Goal: Transaction & Acquisition: Purchase product/service

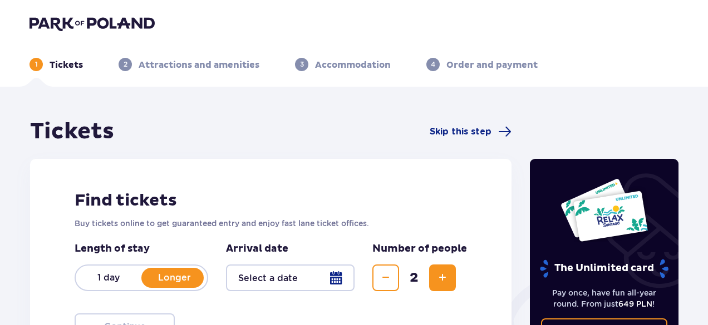
click at [110, 273] on p "1 day" at bounding box center [109, 278] width 66 height 12
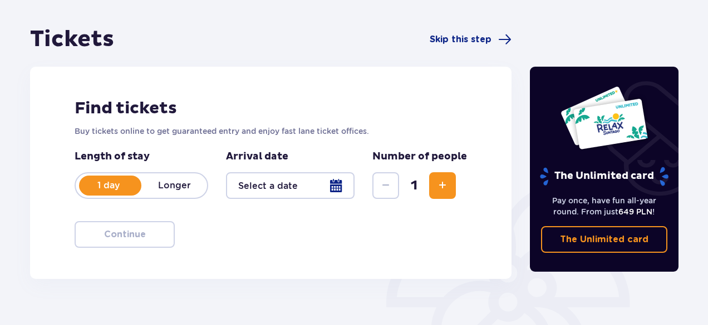
scroll to position [95, 0]
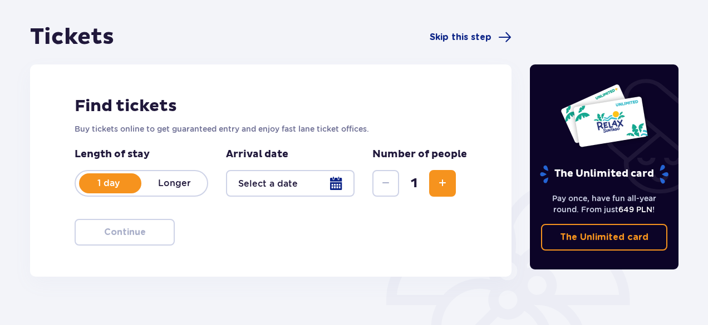
click at [451, 181] on button "Increase" at bounding box center [442, 183] width 27 height 27
click at [302, 187] on div at bounding box center [290, 183] width 129 height 27
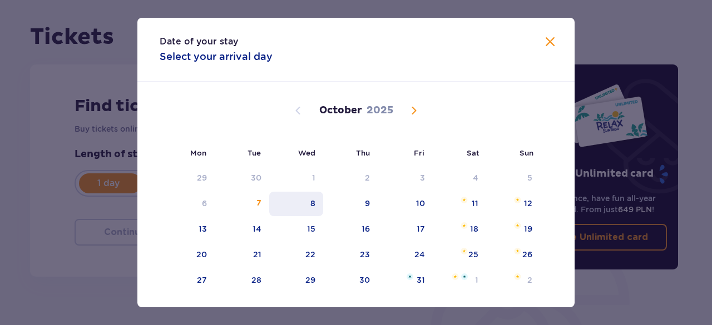
click at [304, 206] on div "8" at bounding box center [296, 204] width 54 height 24
type input "08.10.25"
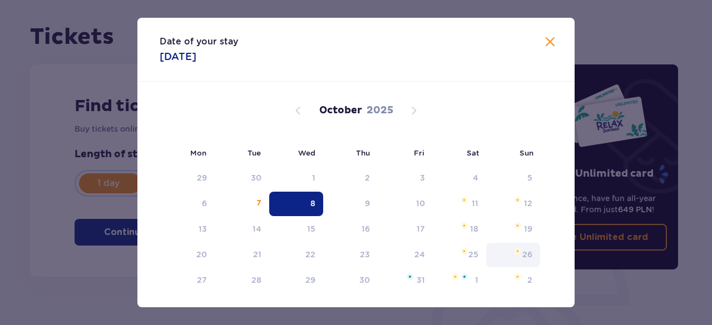
click at [522, 256] on div "26" at bounding box center [527, 254] width 10 height 11
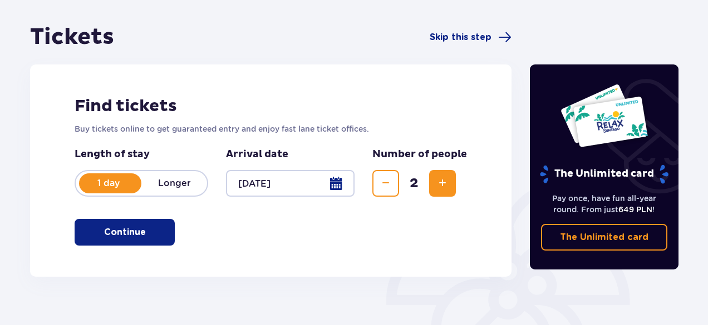
click at [125, 231] on p "Continue" at bounding box center [125, 232] width 42 height 12
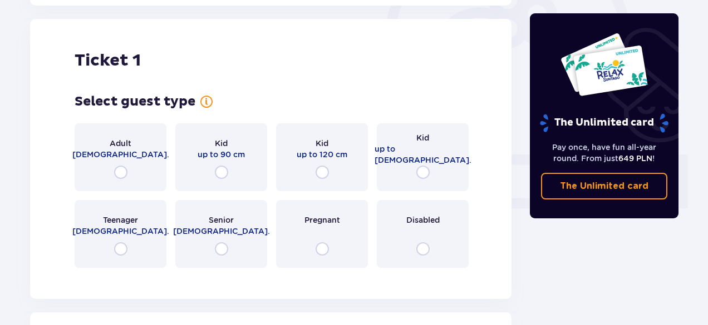
scroll to position [372, 0]
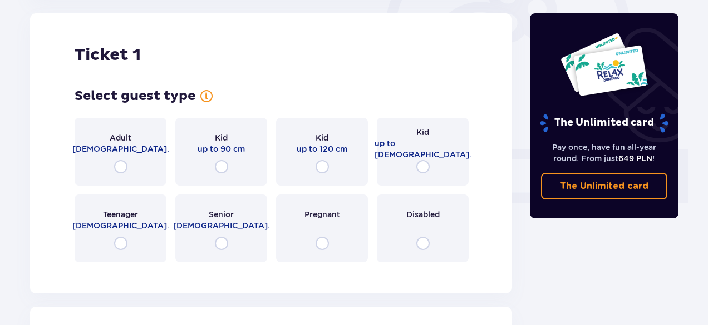
click at [302, 146] on span "up to 120 cm" at bounding box center [322, 149] width 51 height 11
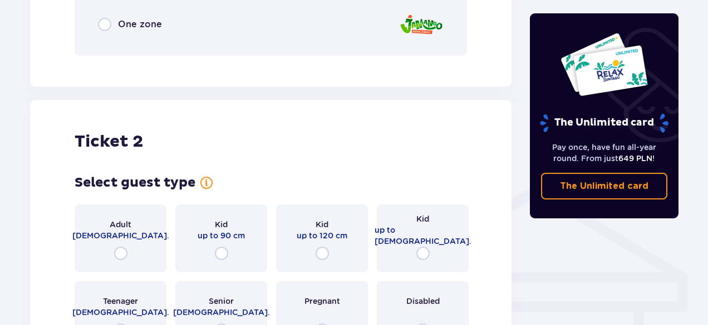
scroll to position [699, 0]
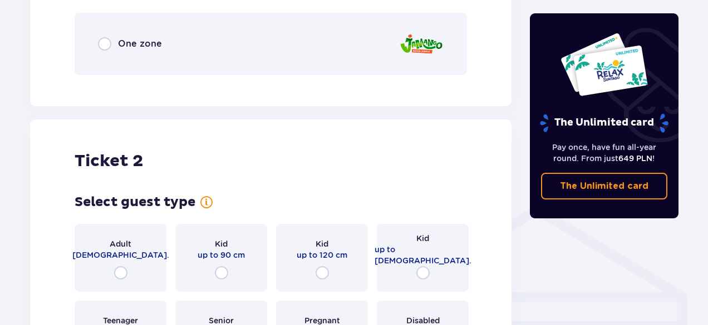
click at [127, 262] on div "Adult 18 - 65 y.o." at bounding box center [121, 258] width 92 height 68
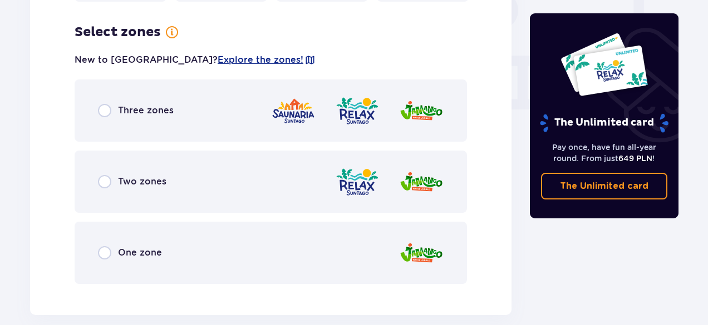
scroll to position [1077, 0]
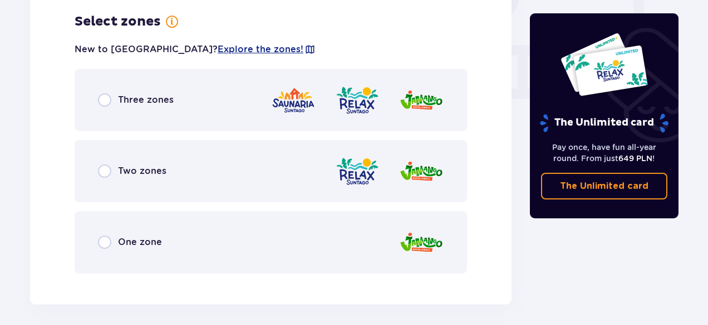
drag, startPoint x: 703, startPoint y: 287, endPoint x: 702, endPoint y: 206, distance: 80.1
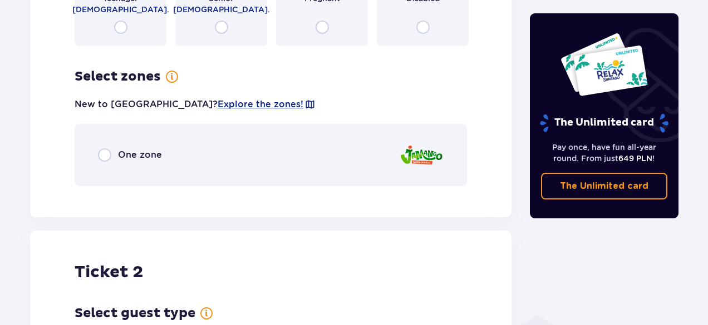
scroll to position [581, 0]
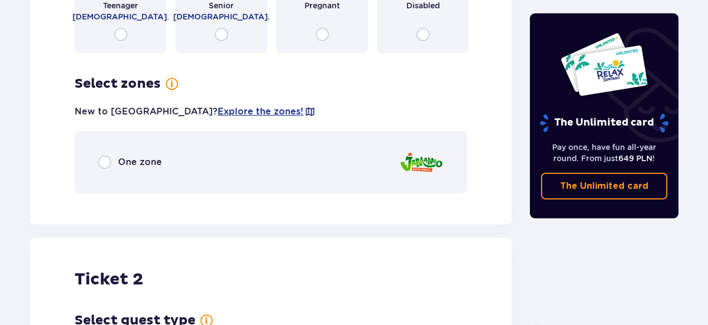
click at [103, 169] on input "radio" at bounding box center [104, 162] width 13 height 13
radio input "true"
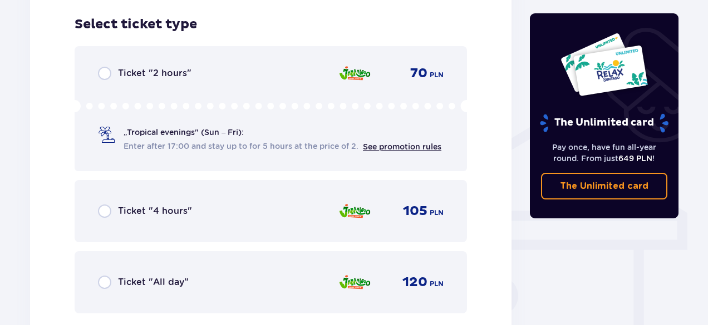
scroll to position [783, 0]
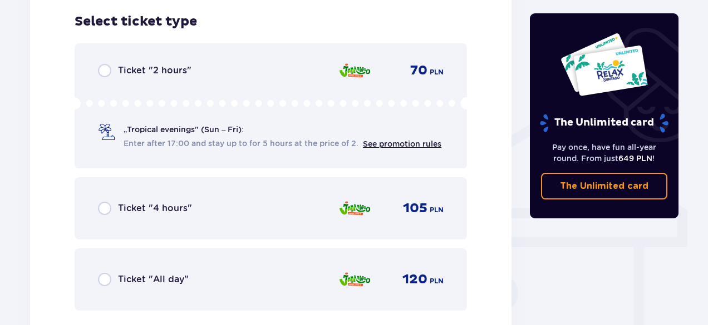
click at [109, 277] on input "radio" at bounding box center [104, 279] width 13 height 13
radio input "true"
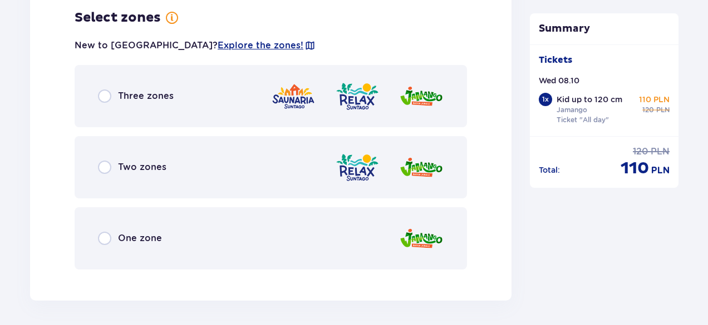
scroll to position [1407, 0]
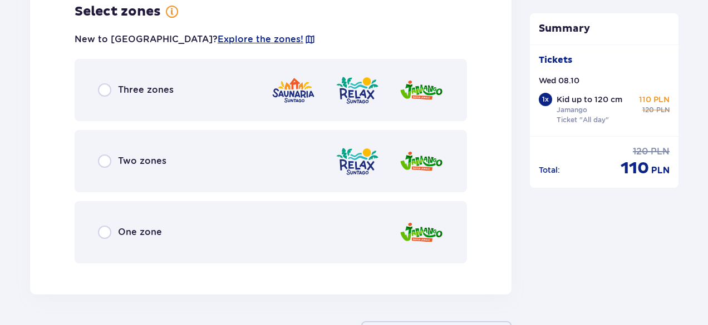
click at [109, 229] on input "radio" at bounding box center [104, 232] width 13 height 13
radio input "true"
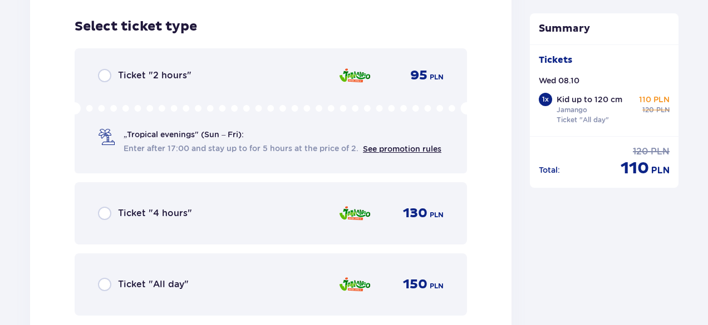
scroll to position [1680, 0]
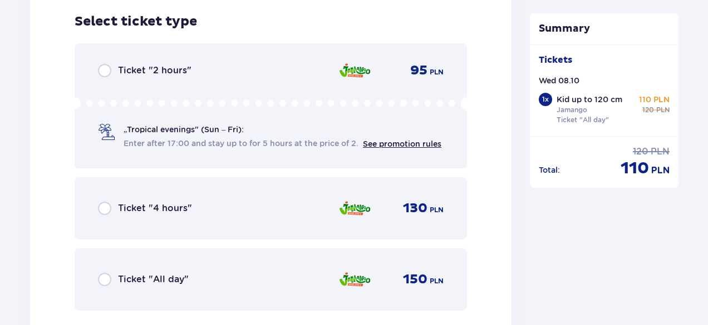
click at [112, 280] on div "Ticket "All day"" at bounding box center [143, 279] width 91 height 13
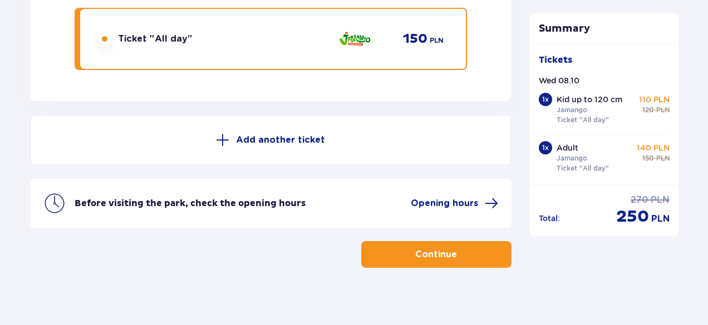
scroll to position [1929, 0]
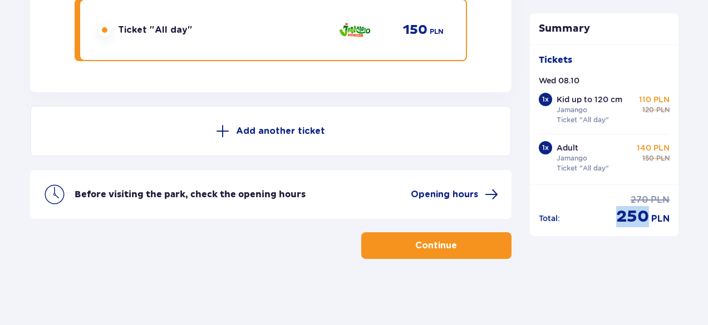
drag, startPoint x: 615, startPoint y: 214, endPoint x: 647, endPoint y: 220, distance: 32.7
click at [647, 220] on div "Total : regular price 270 PLN discounted price 250 PLN" at bounding box center [604, 210] width 131 height 33
copy span "250"
click at [620, 47] on div "Tickets Wed 08.10 1 x Kid up to 120 cm Jamango Ticket "All day" 110 PLN regular…" at bounding box center [604, 115] width 149 height 140
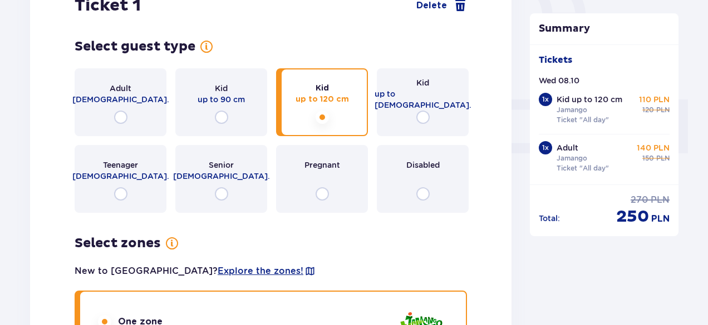
scroll to position [0, 0]
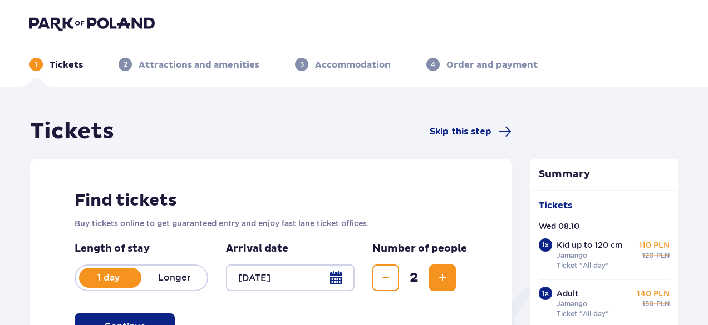
drag, startPoint x: 26, startPoint y: 18, endPoint x: 161, endPoint y: 28, distance: 135.6
click at [161, 28] on div at bounding box center [354, 24] width 667 height 16
drag, startPoint x: 138, startPoint y: 25, endPoint x: 85, endPoint y: 20, distance: 53.6
click at [85, 20] on img at bounding box center [91, 24] width 125 height 16
drag, startPoint x: 107, startPoint y: 19, endPoint x: 26, endPoint y: 120, distance: 128.6
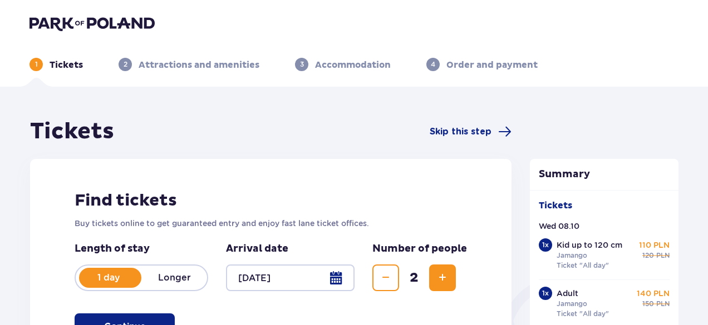
drag, startPoint x: 27, startPoint y: 16, endPoint x: 129, endPoint y: 21, distance: 101.9
click at [129, 21] on div at bounding box center [354, 24] width 667 height 16
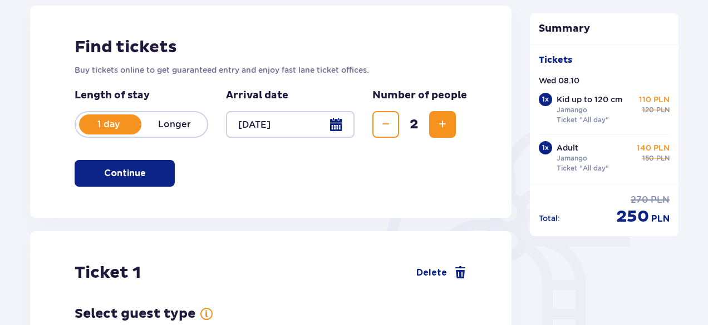
scroll to position [149, 0]
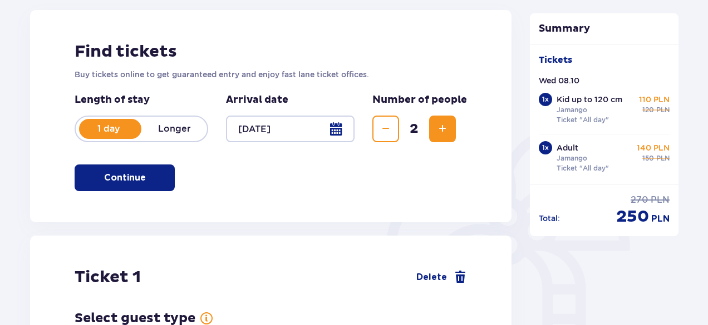
click at [449, 129] on span "Increase" at bounding box center [442, 128] width 13 height 13
click at [428, 129] on div "2" at bounding box center [413, 129] width 83 height 27
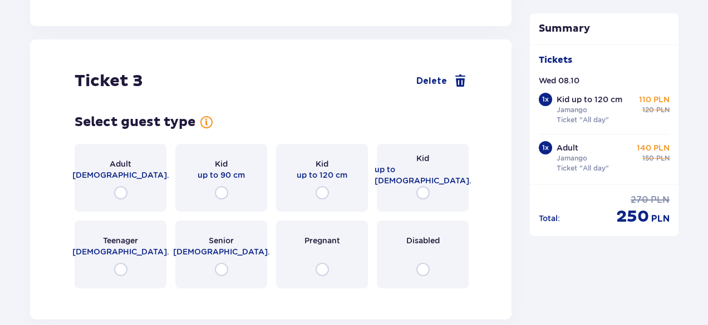
scroll to position [2155, 0]
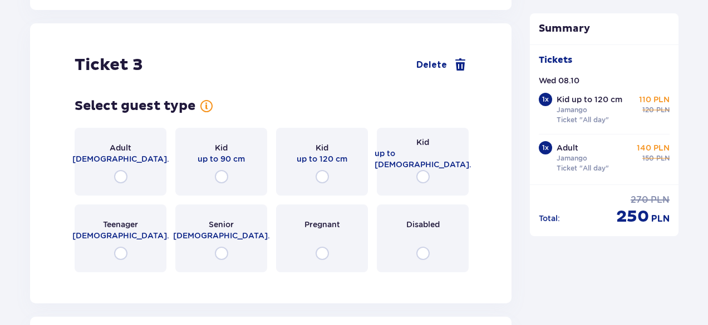
drag, startPoint x: 704, startPoint y: 235, endPoint x: 712, endPoint y: 221, distance: 15.5
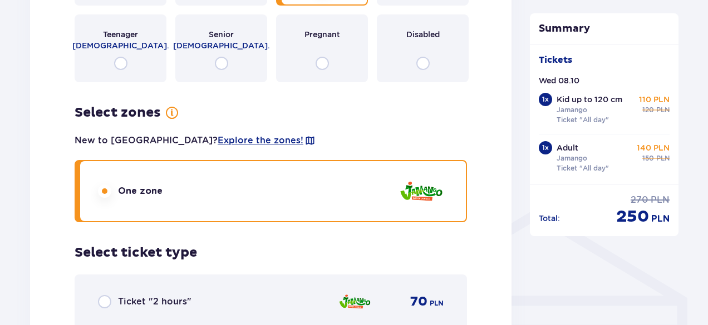
scroll to position [672, 0]
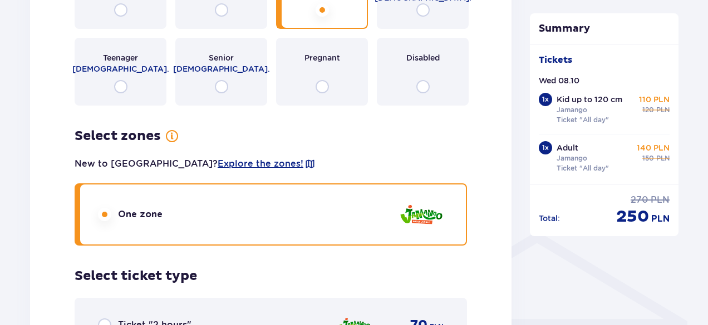
drag, startPoint x: 707, startPoint y: 86, endPoint x: 712, endPoint y: 35, distance: 51.4
drag, startPoint x: 705, startPoint y: 72, endPoint x: 710, endPoint y: 44, distance: 28.2
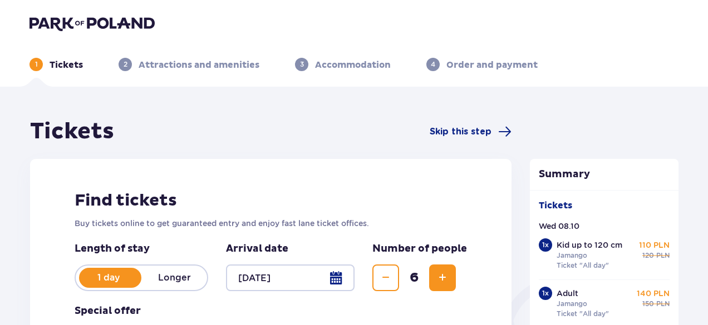
click at [444, 281] on span "Increase" at bounding box center [442, 278] width 13 height 13
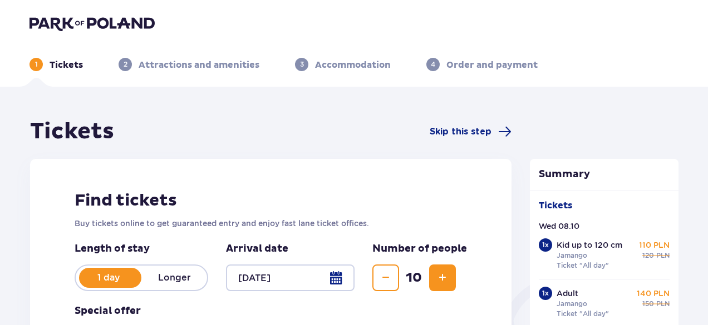
click at [451, 273] on button "Increase" at bounding box center [442, 278] width 27 height 27
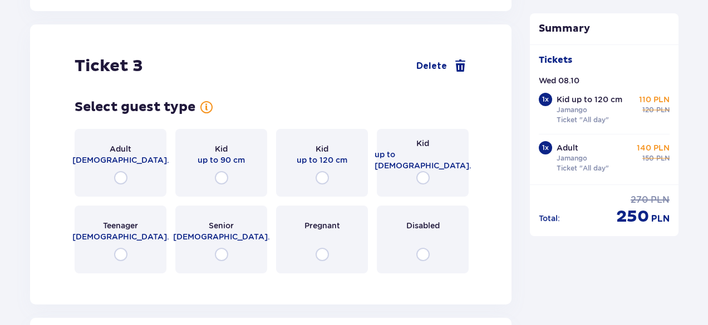
scroll to position [2156, 0]
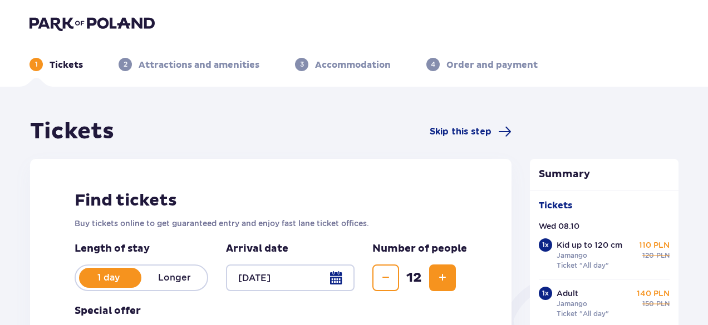
click at [444, 277] on span "Increase" at bounding box center [442, 278] width 13 height 13
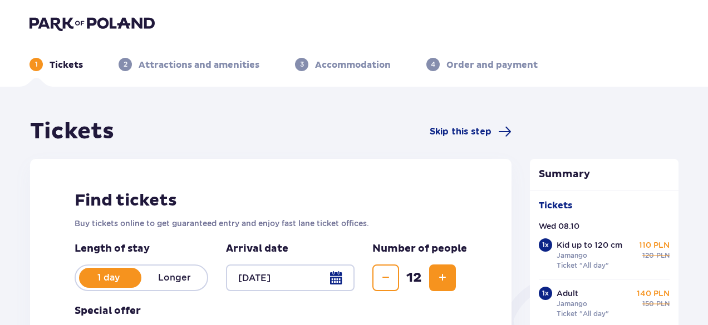
click at [444, 277] on span "Increase" at bounding box center [442, 278] width 13 height 13
click at [446, 273] on span "Increase" at bounding box center [442, 278] width 13 height 13
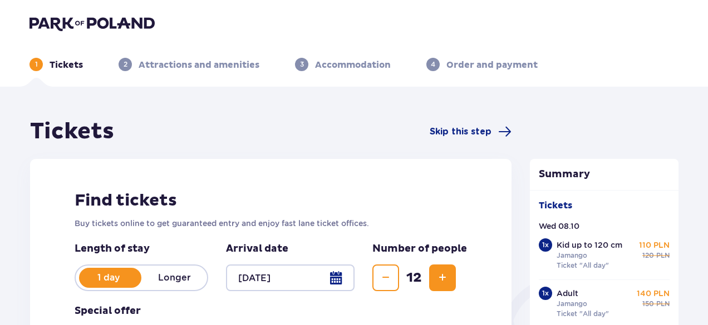
click at [446, 273] on span "Increase" at bounding box center [442, 278] width 13 height 13
click at [440, 279] on span "Increase" at bounding box center [442, 278] width 13 height 13
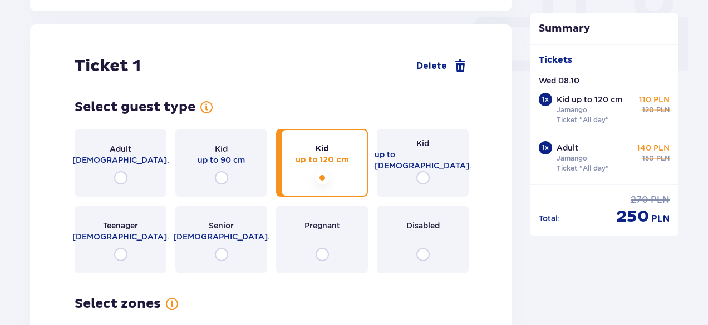
scroll to position [525, 0]
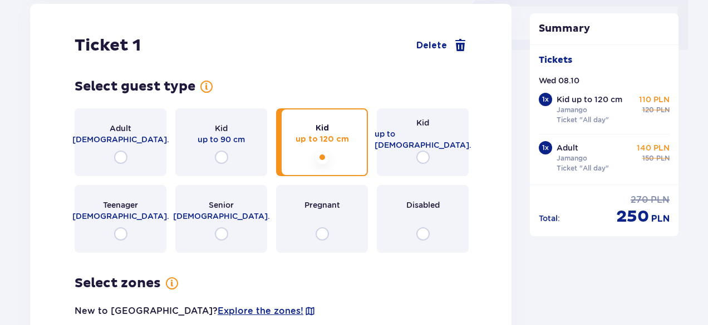
click at [118, 154] on input "radio" at bounding box center [120, 157] width 13 height 13
radio input "true"
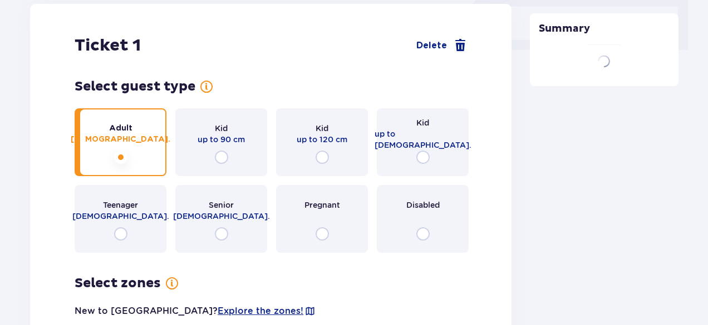
scroll to position [778, 0]
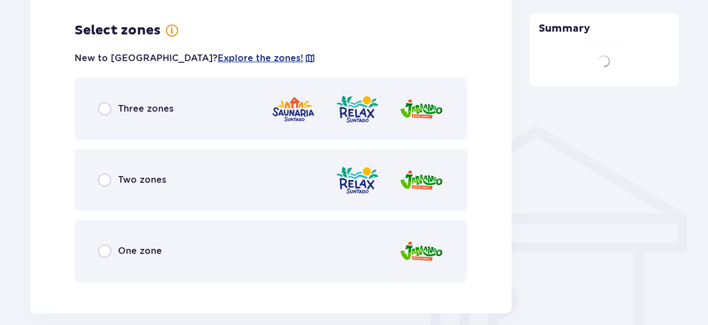
drag, startPoint x: 118, startPoint y: 146, endPoint x: 105, endPoint y: 96, distance: 52.2
click at [131, 173] on div "Select guest type for ticket number 1 Adult 18 - 65 y.o. Kid up to 90 cm Kid up…" at bounding box center [271, 53] width 392 height 457
click at [103, 102] on input "radio" at bounding box center [104, 108] width 13 height 13
radio input "true"
click at [102, 174] on input "radio" at bounding box center [104, 180] width 13 height 13
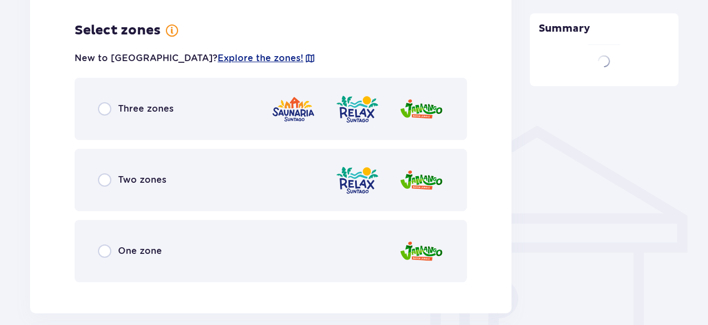
radio input "true"
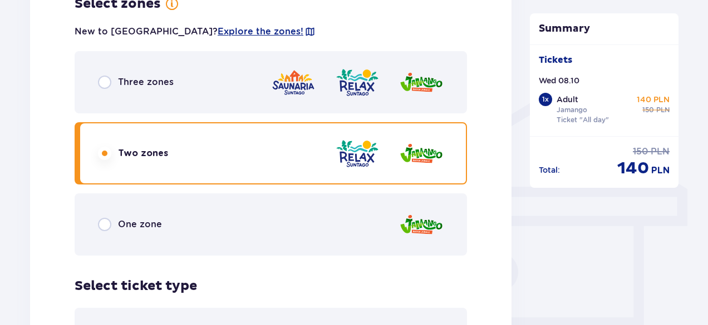
scroll to position [783, 0]
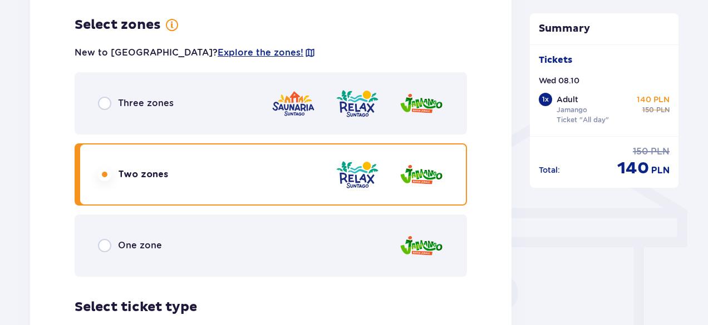
click at [106, 97] on input "radio" at bounding box center [104, 103] width 13 height 13
radio input "true"
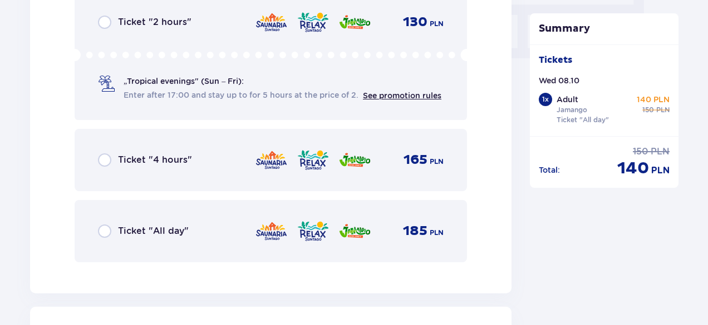
scroll to position [1181, 0]
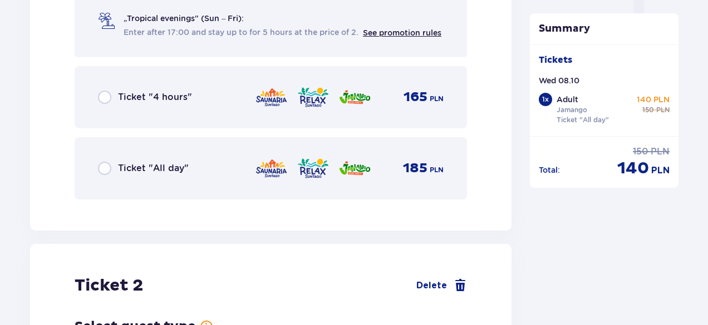
click at [103, 162] on input "radio" at bounding box center [104, 168] width 13 height 13
radio input "true"
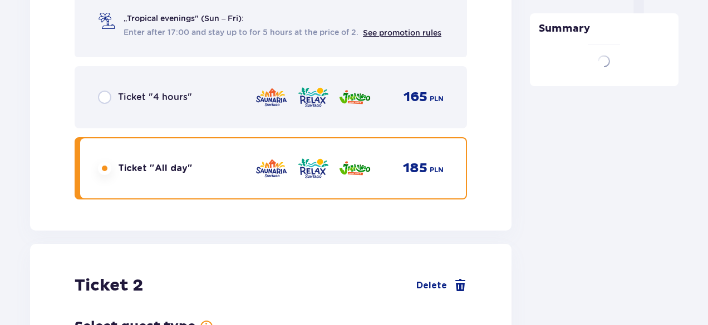
scroll to position [2299, 0]
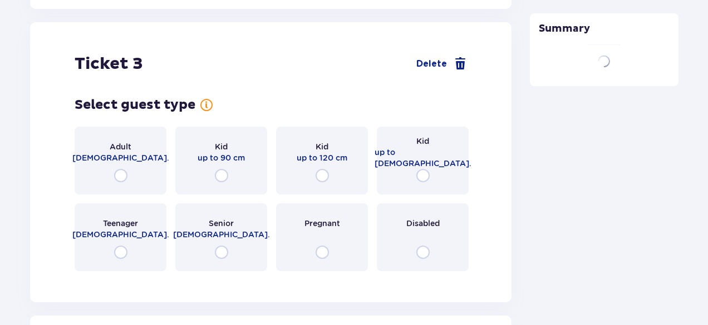
click at [120, 169] on input "radio" at bounding box center [120, 175] width 13 height 13
radio input "true"
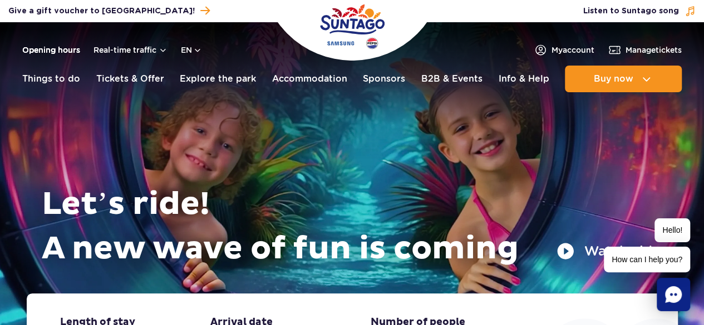
drag, startPoint x: 0, startPoint y: 0, endPoint x: 31, endPoint y: 48, distance: 57.6
click at [31, 48] on link "Opening hours" at bounding box center [51, 50] width 58 height 11
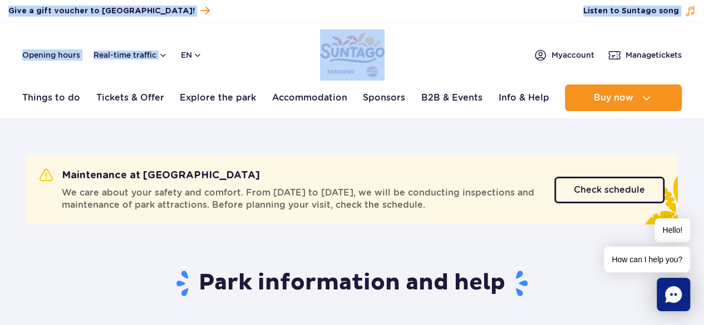
drag, startPoint x: 307, startPoint y: 61, endPoint x: 340, endPoint y: 50, distance: 35.2
click at [340, 50] on div "Buy voucher Give a gift voucher to Suntago! Manage tickets Listen to Suntago so…" at bounding box center [352, 58] width 704 height 117
click at [205, 38] on header "Opening hours Real-time traffic en PL EN UA My account Manage tickets Real-time…" at bounding box center [352, 69] width 704 height 95
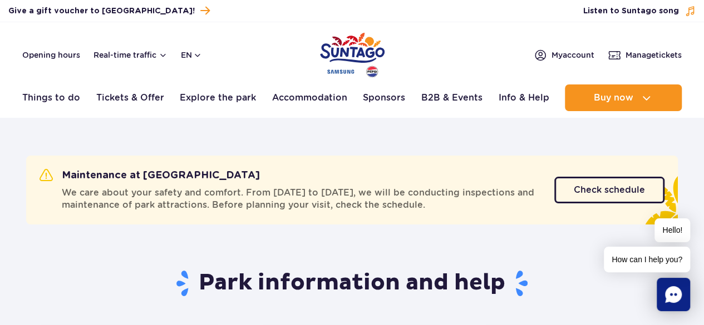
drag, startPoint x: 625, startPoint y: 9, endPoint x: 647, endPoint y: 9, distance: 21.7
click at [647, 9] on span "Listen to Suntago song" at bounding box center [631, 11] width 96 height 11
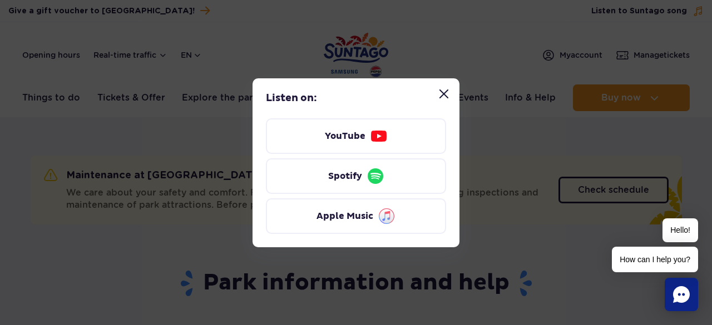
click at [444, 92] on button "Close “Listen to Suntago song” modal" at bounding box center [444, 94] width 22 height 22
